Goal: Task Accomplishment & Management: Manage account settings

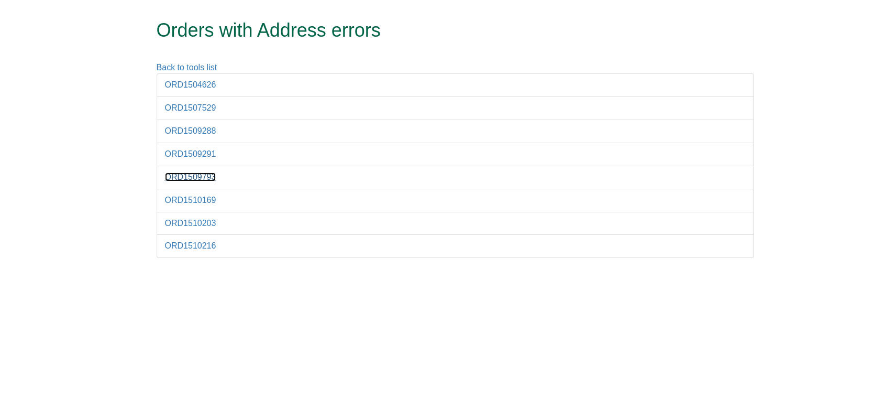
click at [205, 174] on link "ORD1509793" at bounding box center [190, 176] width 51 height 9
click at [210, 88] on link "ORD1504626" at bounding box center [190, 84] width 51 height 9
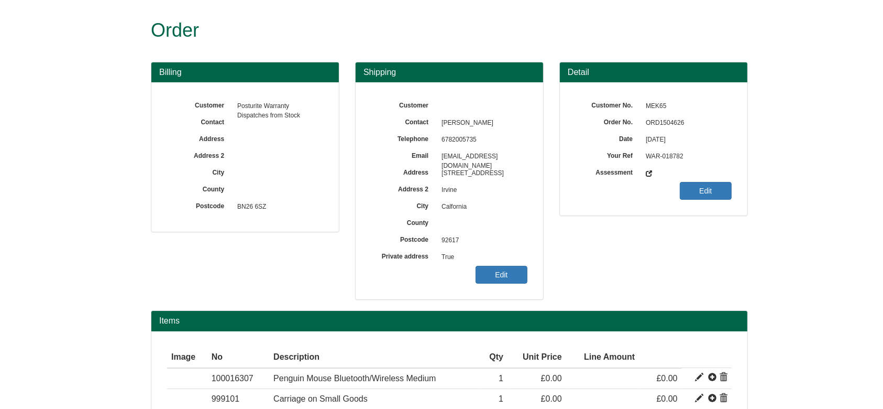
click at [667, 127] on span "ORD1504626" at bounding box center [686, 123] width 91 height 17
copy div "ORD1504626"
click at [491, 278] on link "Edit" at bounding box center [502, 275] width 52 height 18
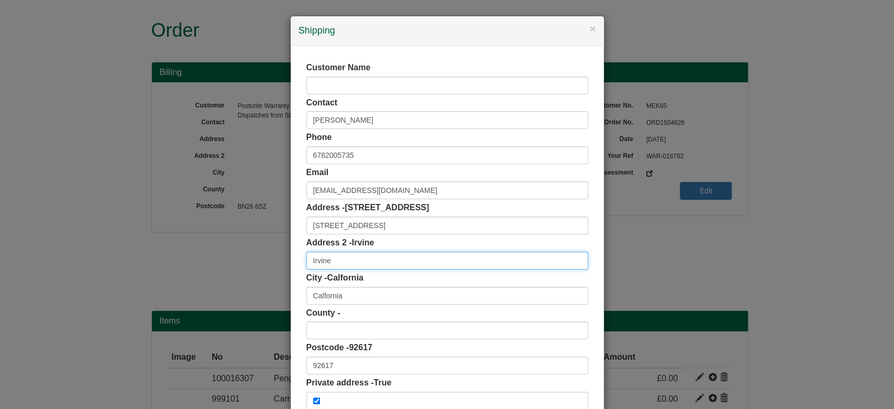
drag, startPoint x: 369, startPoint y: 262, endPoint x: 216, endPoint y: 251, distance: 153.4
click at [216, 251] on div "× Shipping Customer Name Contact Regina Luu Phone 6782005735 Email rlreginaluu@…" at bounding box center [447, 204] width 894 height 409
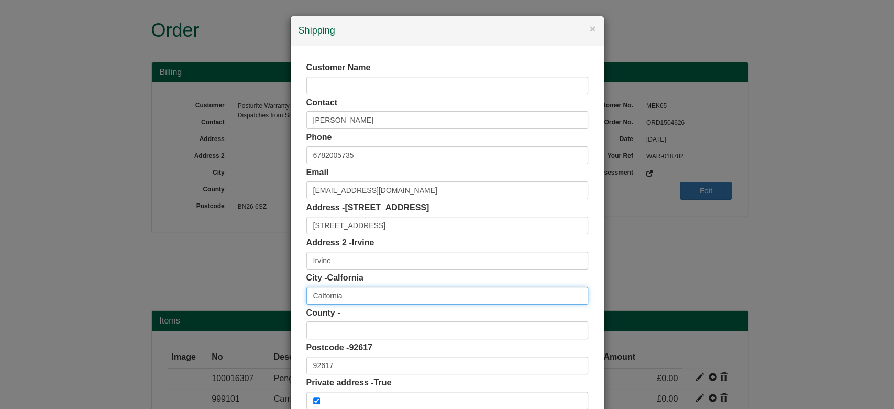
drag, startPoint x: 359, startPoint y: 299, endPoint x: 272, endPoint y: 304, distance: 87.2
click at [272, 304] on div "× Shipping Customer Name Contact Regina Luu Phone 6782005735 Email rlreginaluu@…" at bounding box center [447, 204] width 894 height 409
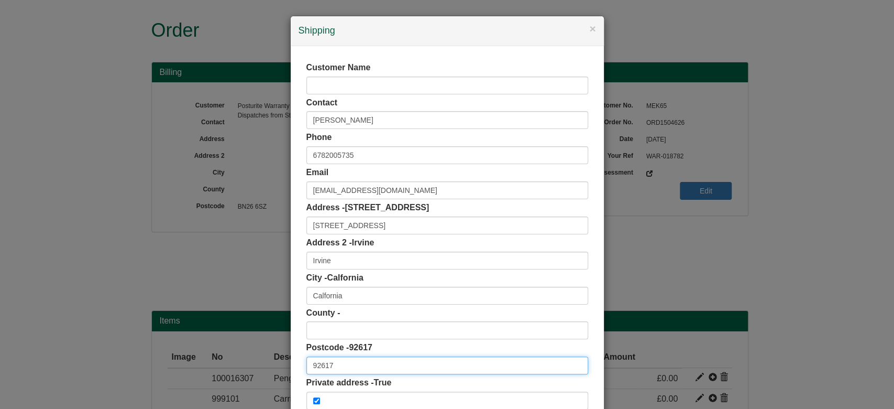
drag, startPoint x: 351, startPoint y: 359, endPoint x: 281, endPoint y: 366, distance: 70.6
click at [281, 366] on div "× Shipping Customer Name Contact Regina Luu Phone 6782005735 Email rlreginaluu@…" at bounding box center [447, 204] width 894 height 409
click at [291, 226] on div "Customer Name Contact Regina Luu Phone 6782005735 Email rlreginaluu@gmail.com A…" at bounding box center [447, 235] width 313 height 379
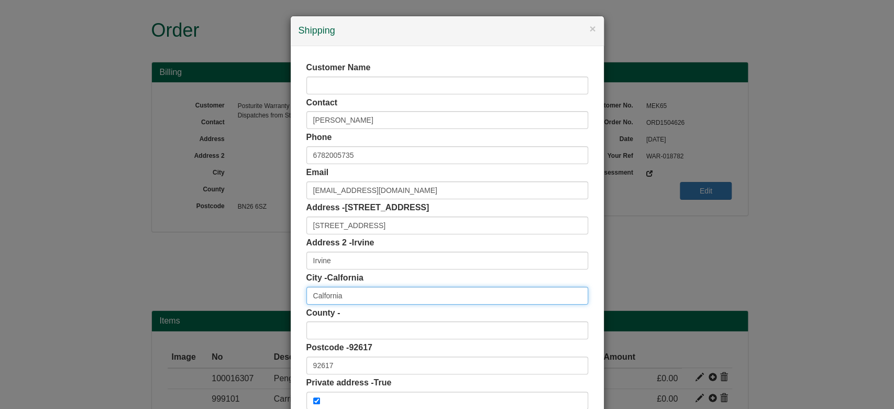
drag, startPoint x: 259, startPoint y: 303, endPoint x: 253, endPoint y: 304, distance: 6.3
click at [253, 304] on div "× Shipping Customer Name Contact Regina Luu Phone 6782005735 Email rlreginaluu@…" at bounding box center [447, 204] width 894 height 409
type input "California"
click at [291, 342] on div "Customer Name Contact Regina Luu Phone 6782005735 Email rlreginaluu@gmail.com A…" at bounding box center [447, 235] width 313 height 379
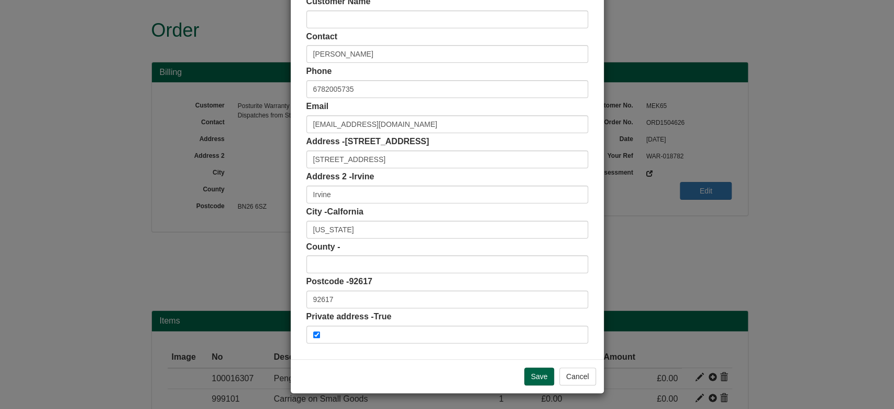
click at [541, 385] on div "Save Cancel" at bounding box center [447, 376] width 313 height 34
click at [530, 372] on input "Save" at bounding box center [539, 376] width 30 height 18
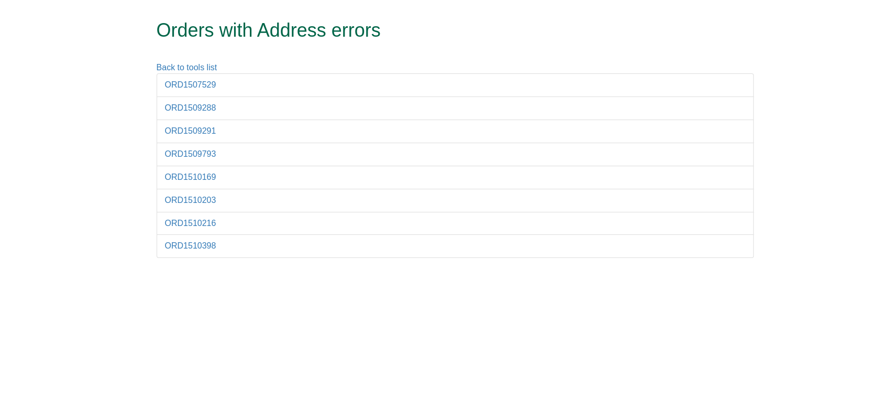
click at [202, 90] on li "ORD1507529" at bounding box center [455, 85] width 597 height 24
click at [198, 87] on link "ORD1507529" at bounding box center [190, 84] width 51 height 9
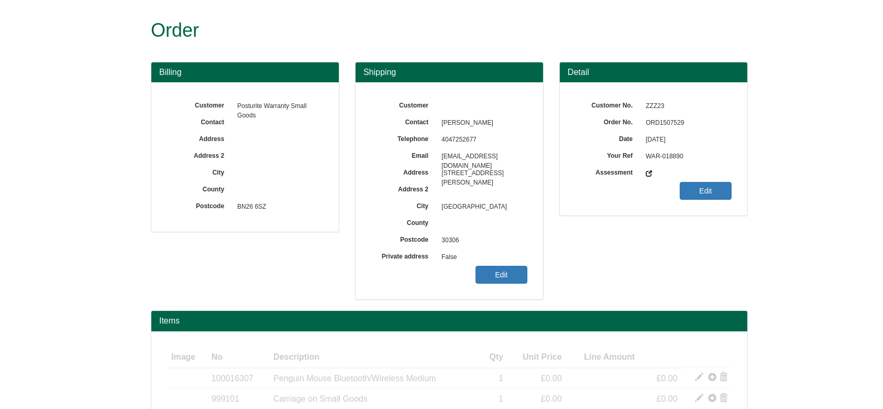
click at [666, 125] on span "ORD1507529" at bounding box center [686, 123] width 91 height 17
copy span "ORD1507529"
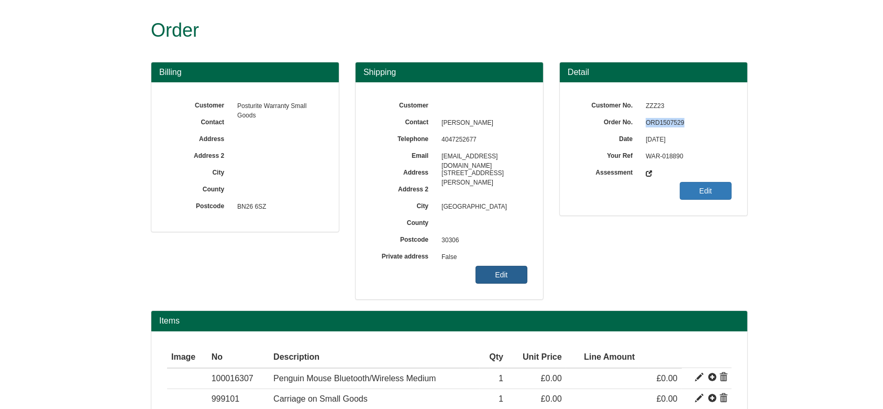
click at [493, 276] on link "Edit" at bounding box center [502, 275] width 52 height 18
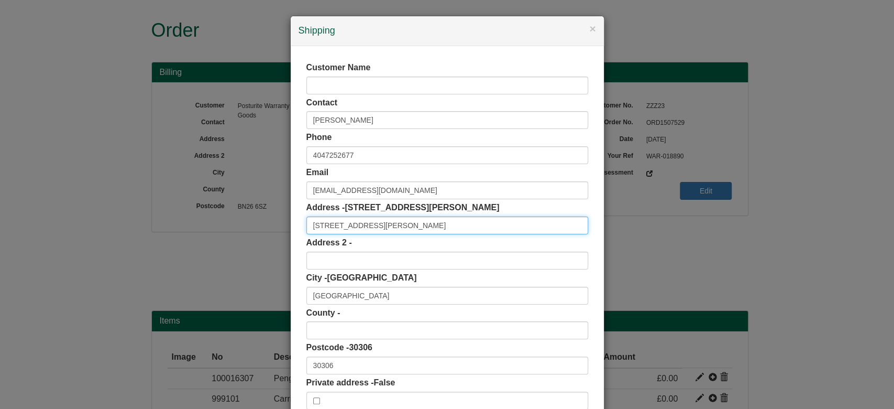
drag, startPoint x: 418, startPoint y: 220, endPoint x: 227, endPoint y: 225, distance: 190.7
click at [227, 225] on div "× Shipping Customer Name Contact Nick Elward Phone 4047252677 Email nelward2@gm…" at bounding box center [447, 204] width 894 height 409
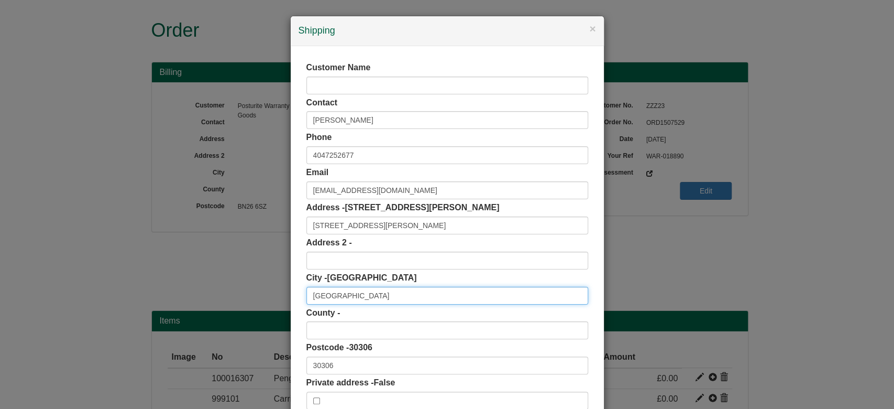
click at [323, 298] on input "[GEOGRAPHIC_DATA]" at bounding box center [447, 296] width 282 height 18
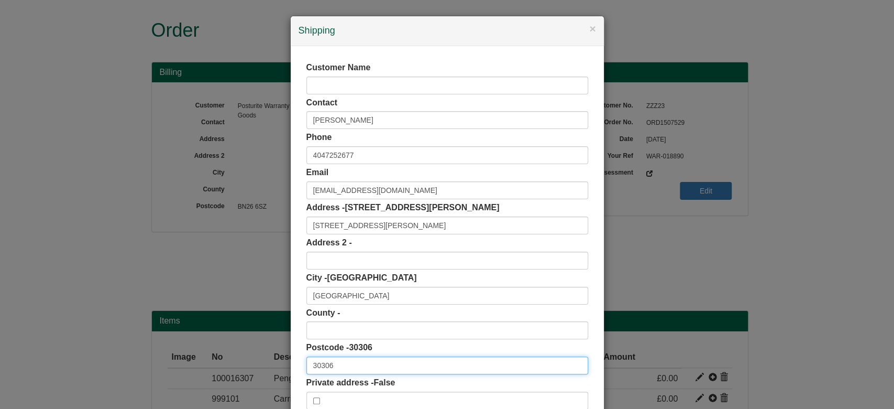
click at [324, 366] on input "30306" at bounding box center [447, 365] width 282 height 18
click at [331, 343] on label "Postcode - 30306" at bounding box center [339, 348] width 66 height 12
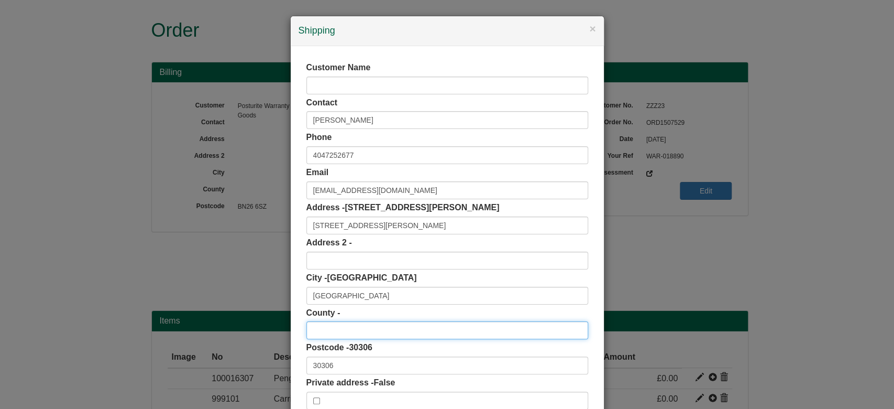
click at [326, 337] on input "text" at bounding box center [447, 330] width 282 height 18
type input "GA"
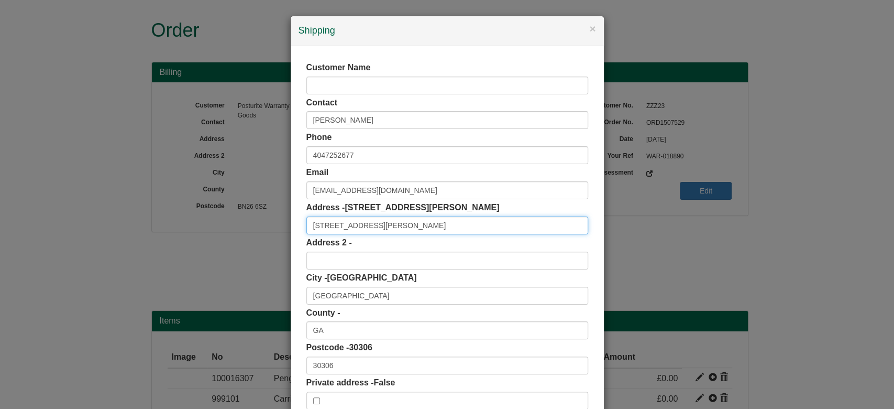
click at [399, 225] on input "821 Ralph McGill Boulevard NE" at bounding box center [447, 225] width 282 height 18
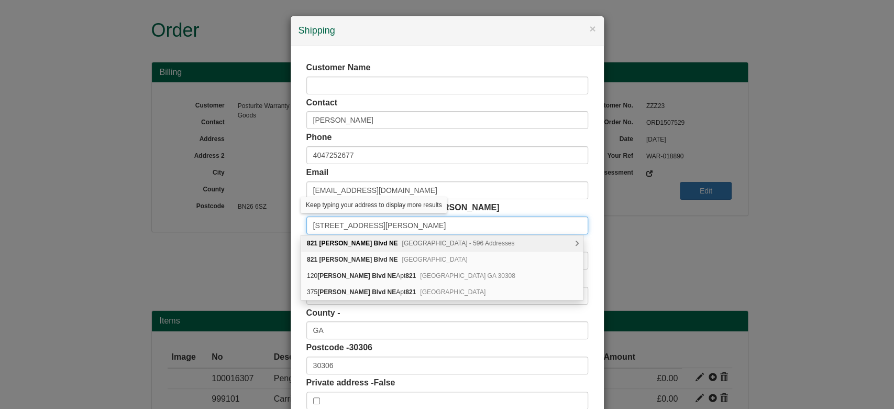
drag, startPoint x: 403, startPoint y: 225, endPoint x: 443, endPoint y: 225, distance: 40.3
click at [443, 225] on input "821 Ralph McGill Boulevard, NE" at bounding box center [447, 225] width 282 height 18
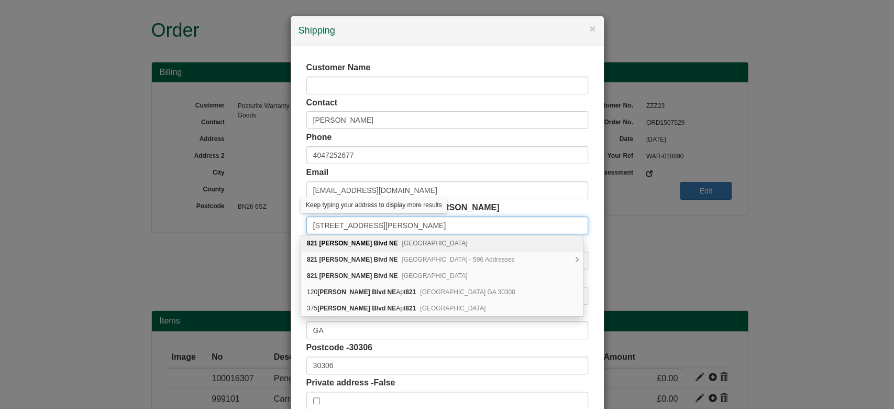
type input "821 Ralph McGill Boulevard"
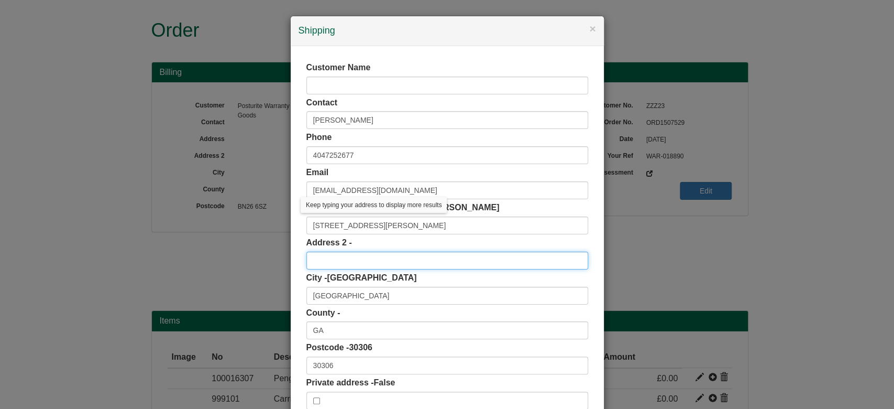
paste input "NE"
type input "NE"
click at [298, 258] on div "Customer Name Contact Nick Elward Phone 4047252677 Email nelward2@gmail.com Add…" at bounding box center [447, 235] width 313 height 379
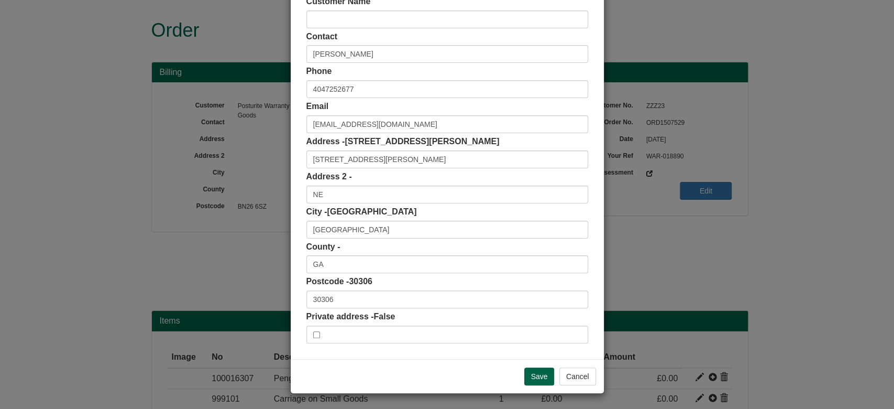
click at [520, 360] on div "Save Cancel" at bounding box center [447, 376] width 313 height 34
click at [536, 369] on input "Save" at bounding box center [539, 376] width 30 height 18
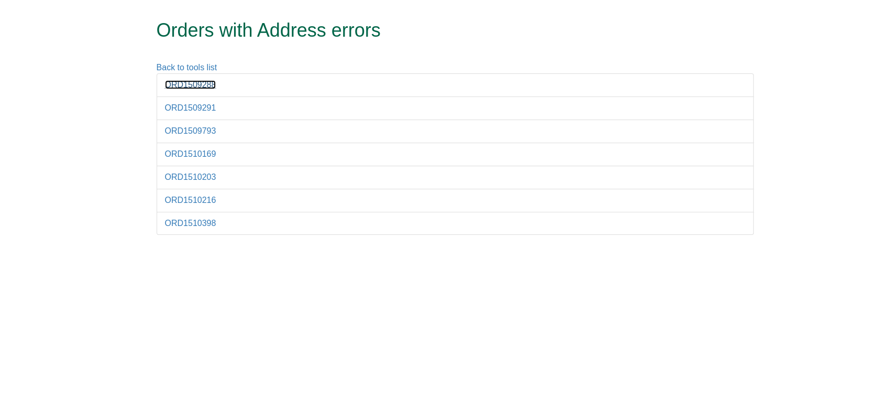
click at [201, 88] on link "ORD1509288" at bounding box center [190, 84] width 51 height 9
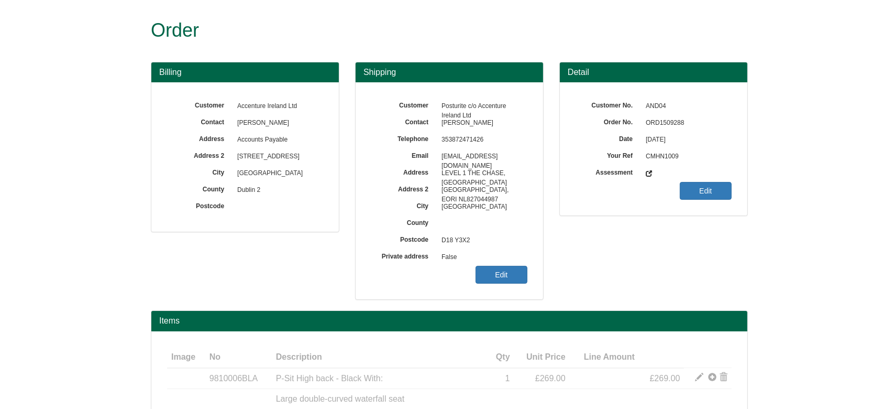
click at [672, 125] on span "ORD1509288" at bounding box center [686, 123] width 91 height 17
copy span "ORD1509288"
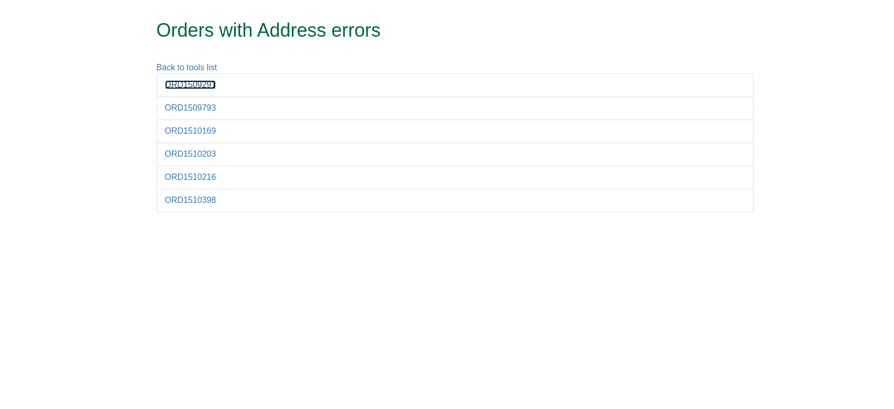
click at [190, 84] on link "ORD1509291" at bounding box center [190, 84] width 51 height 9
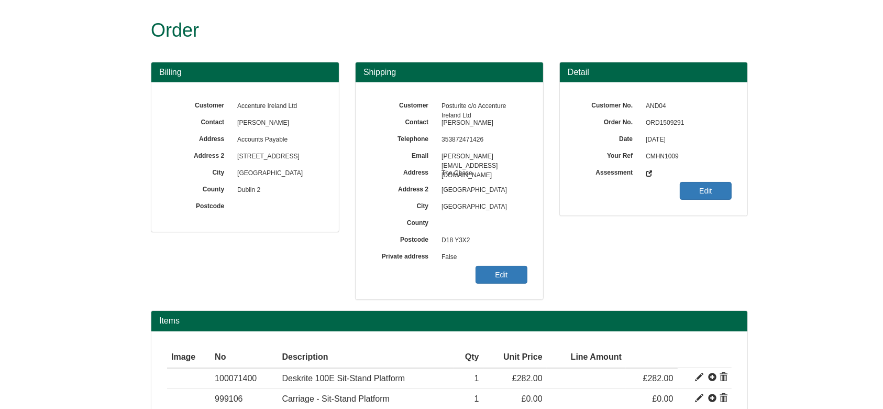
click at [656, 119] on span "ORD1509291" at bounding box center [686, 123] width 91 height 17
copy span "ORD1509291"
click at [513, 272] on link "Edit" at bounding box center [502, 275] width 52 height 18
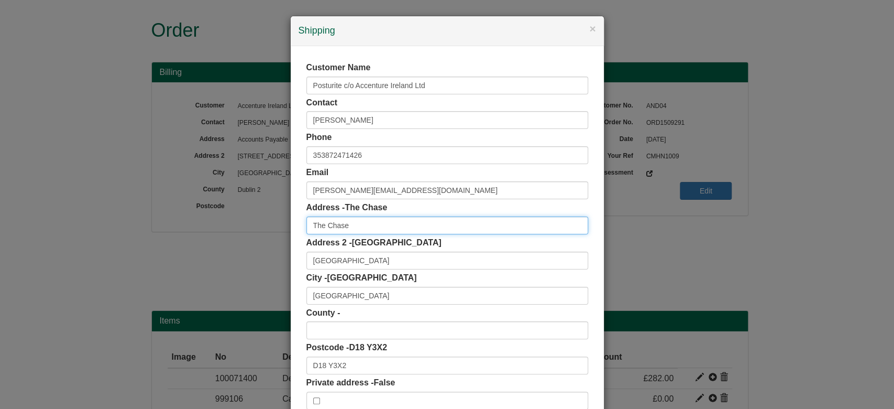
click at [356, 228] on input "The Chase" at bounding box center [447, 225] width 282 height 18
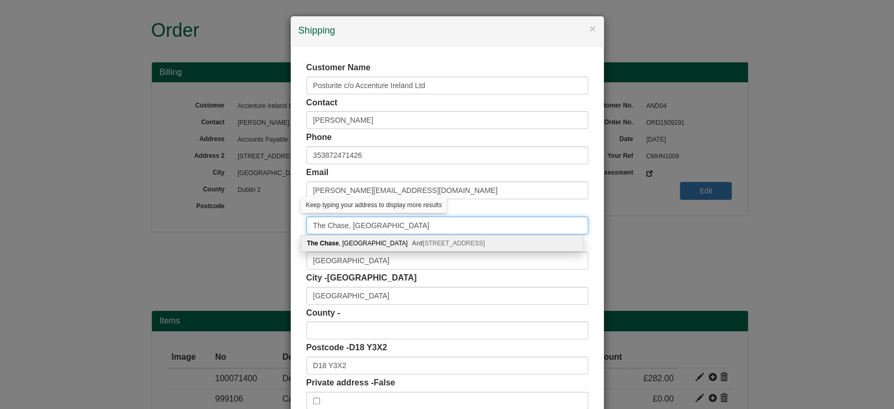
click at [306, 226] on input "The Chase, Afrkle Road" at bounding box center [447, 225] width 282 height 18
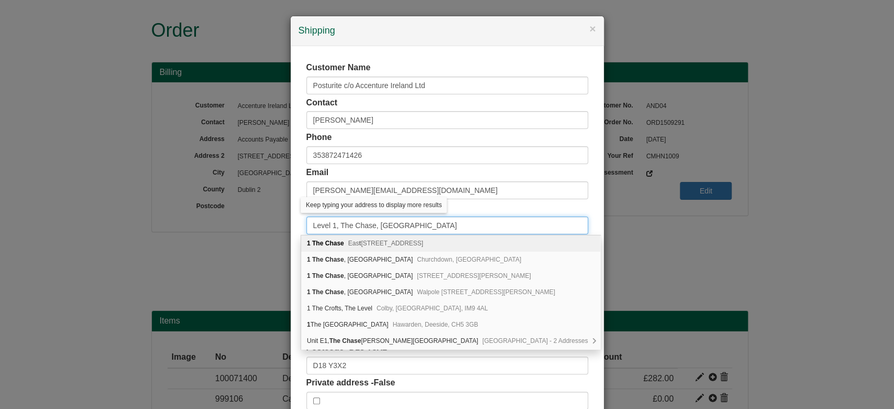
type input "Level 1, The Chase, [GEOGRAPHIC_DATA]"
click at [298, 222] on div "Customer Name Posturite c/o Accenture Ireland Ltd Contact Yosra Brichni Phone 3…" at bounding box center [447, 235] width 313 height 379
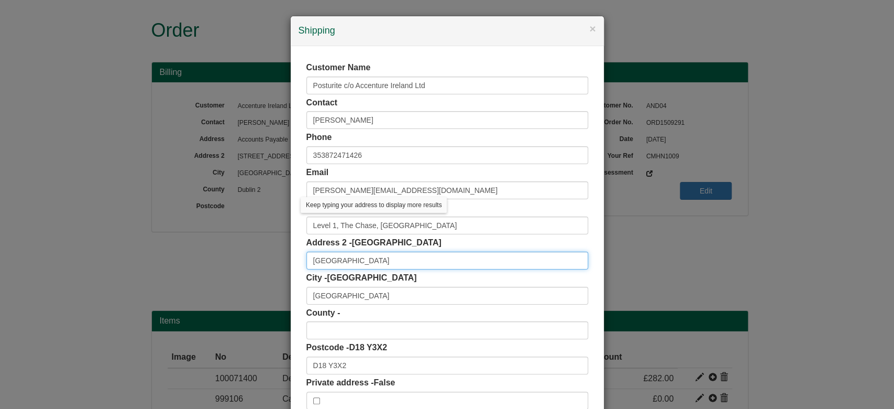
click at [370, 258] on input "Carmanhall Road, EORI NL827044987" at bounding box center [447, 260] width 282 height 18
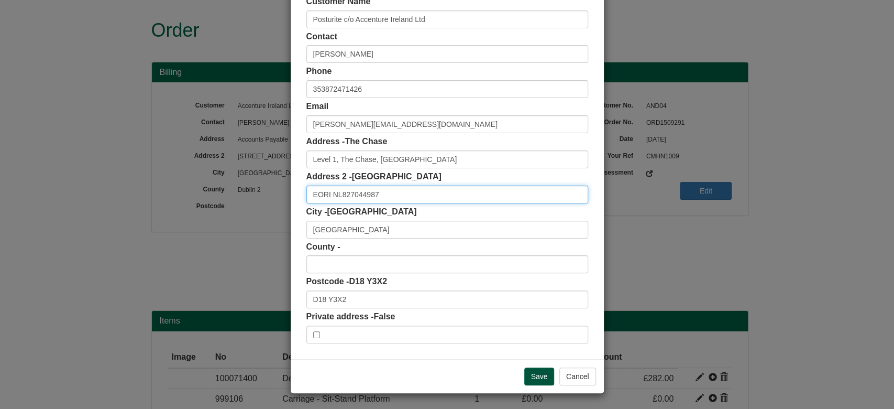
type input "EORI NL827044987"
click at [535, 381] on input "Save" at bounding box center [539, 376] width 30 height 18
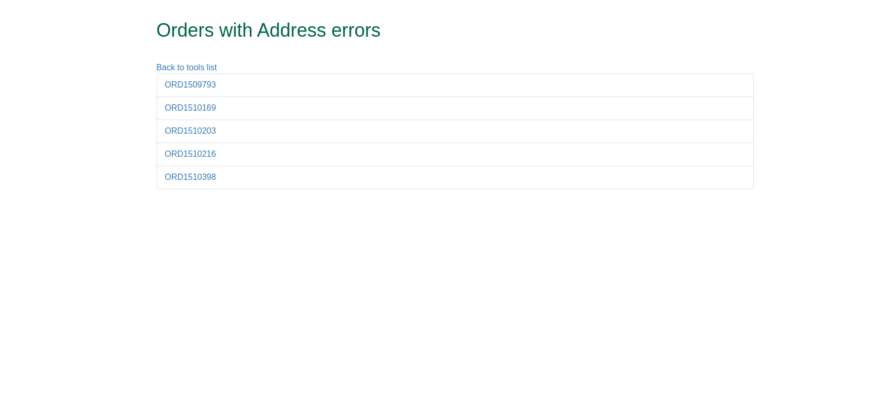
click at [189, 90] on li "ORD1509793" at bounding box center [455, 85] width 597 height 24
click at [185, 86] on link "ORD1509793" at bounding box center [190, 84] width 51 height 9
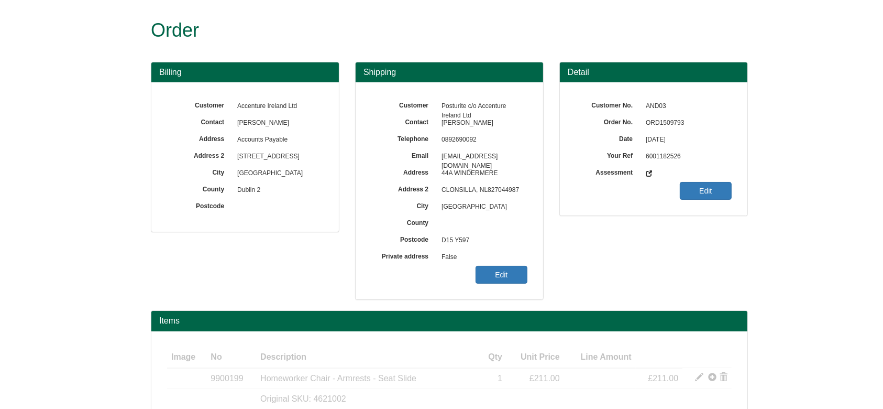
click at [669, 115] on span "ORD1509793" at bounding box center [686, 123] width 91 height 17
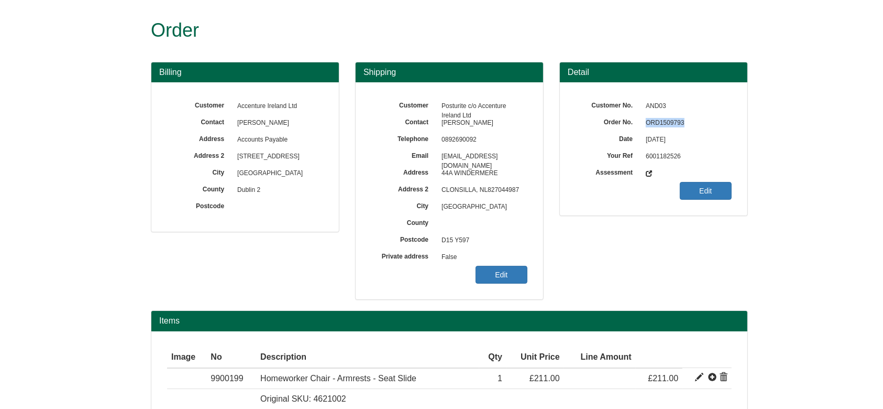
copy span "ORD1509793"
click at [513, 266] on link "Edit" at bounding box center [502, 275] width 52 height 18
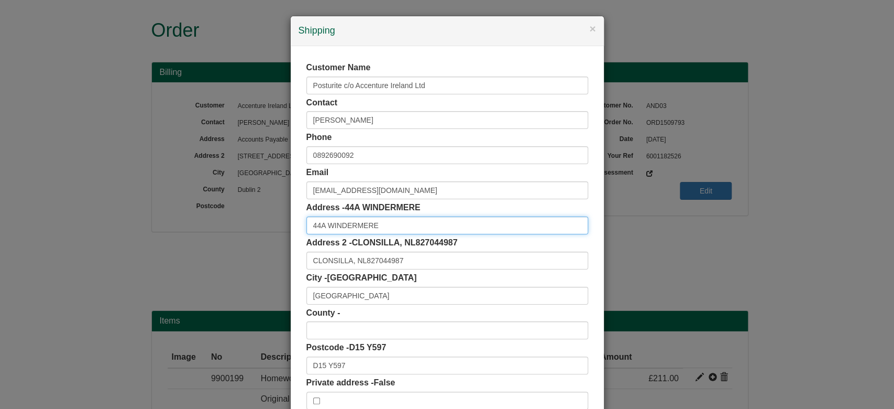
drag, startPoint x: 398, startPoint y: 220, endPoint x: 272, endPoint y: 227, distance: 125.9
click at [272, 227] on div "× Shipping Customer Name Posturite c/o Accenture Ireland Ltd Contact [PERSON_NA…" at bounding box center [447, 204] width 894 height 409
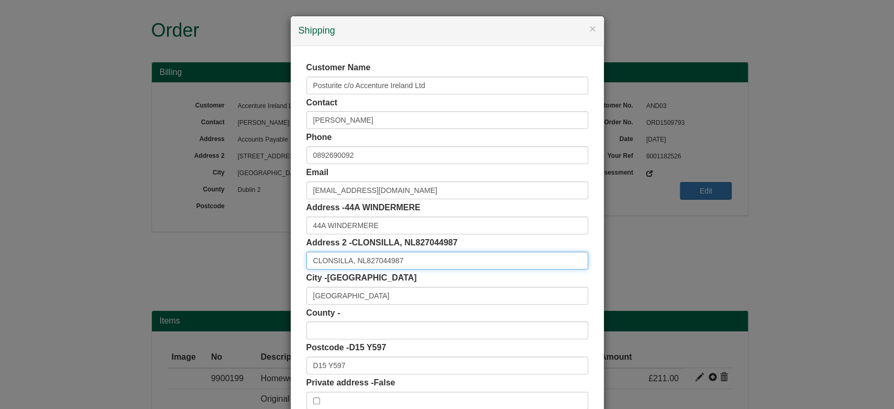
drag, startPoint x: 302, startPoint y: 258, endPoint x: 348, endPoint y: 255, distance: 45.7
click at [348, 255] on input "CLONSILLA, NL827044987" at bounding box center [447, 260] width 282 height 18
paste input "text"
type input "CLONSILLA - NL827044987"
click at [292, 232] on div "Customer Name Posturite c/o Accenture Ireland Ltd Contact [PERSON_NAME] Phone […" at bounding box center [447, 235] width 313 height 379
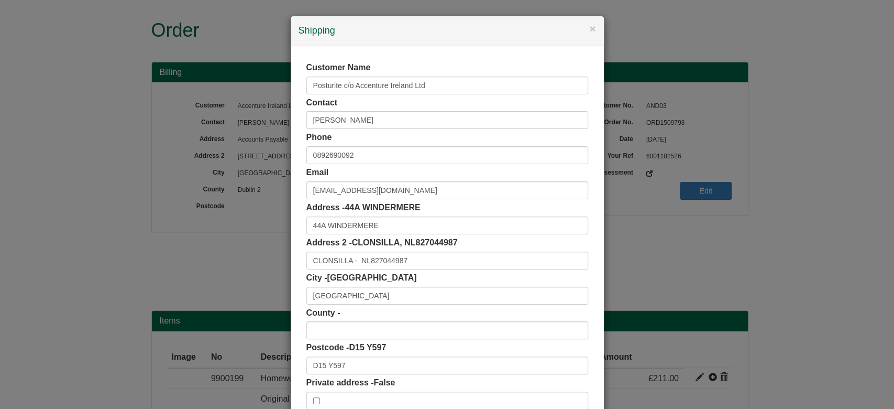
scroll to position [66, 0]
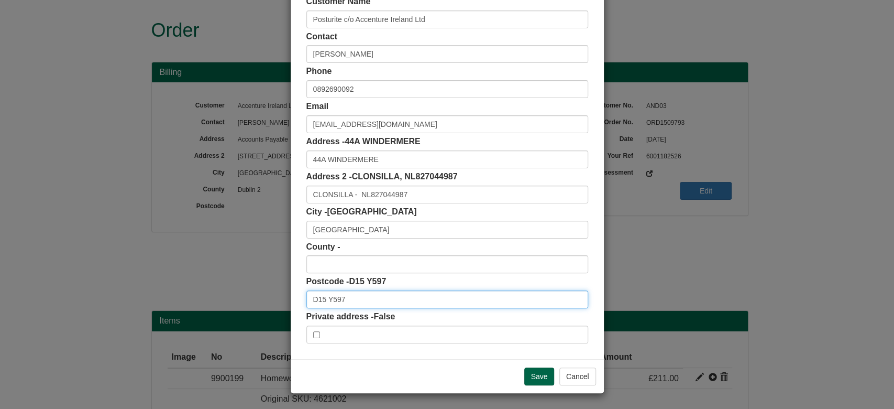
click at [308, 298] on input "D15 Y597" at bounding box center [447, 299] width 282 height 18
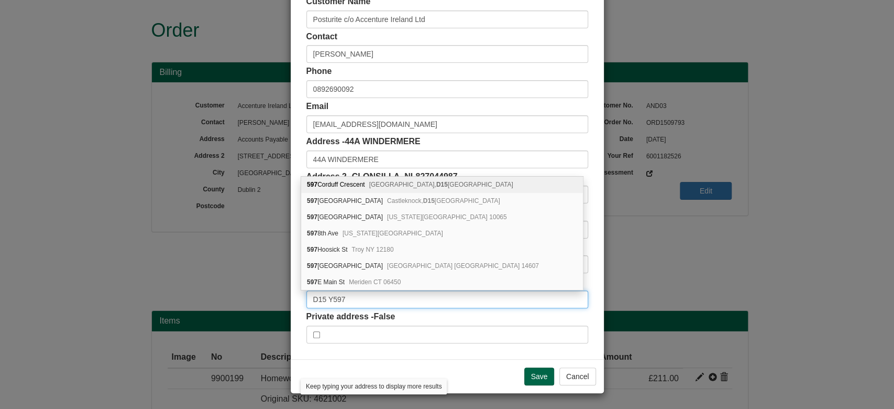
click at [378, 295] on input "D15 Y597" at bounding box center [447, 299] width 282 height 18
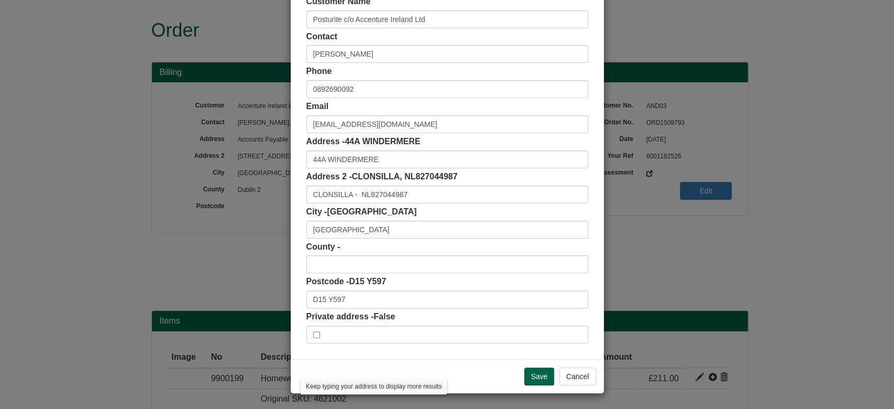
click at [528, 363] on div "Save Cancel" at bounding box center [447, 376] width 313 height 34
click at [548, 380] on input "Save" at bounding box center [539, 376] width 30 height 18
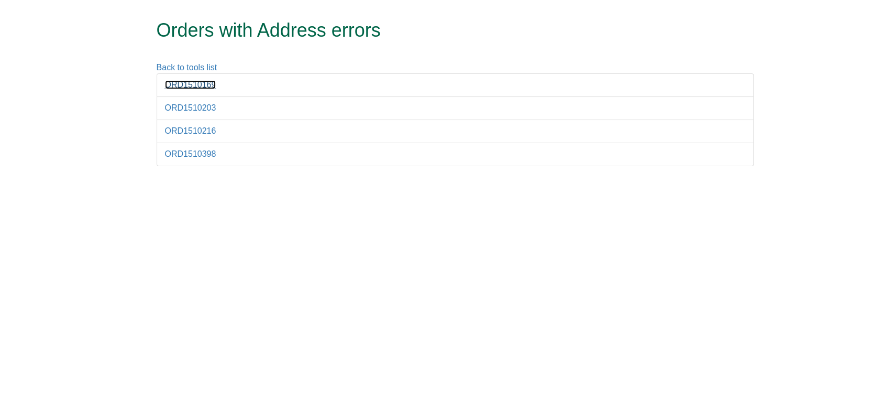
click at [190, 86] on link "ORD1510169" at bounding box center [190, 84] width 51 height 9
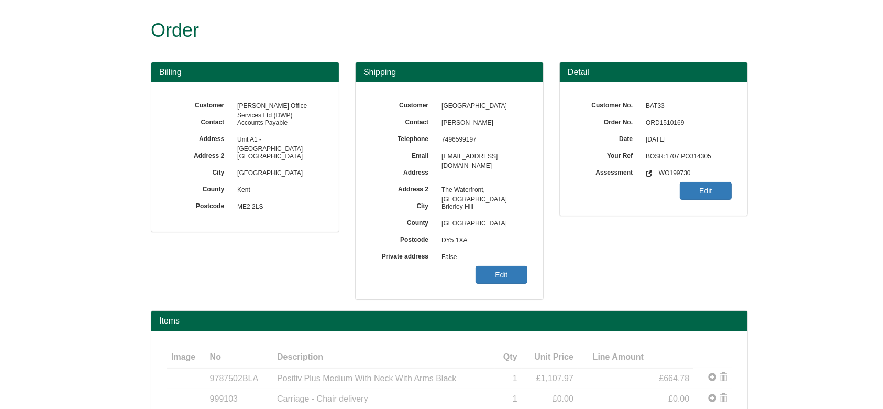
click at [675, 125] on span "ORD1510169" at bounding box center [686, 123] width 91 height 17
copy span "ORD1510169"
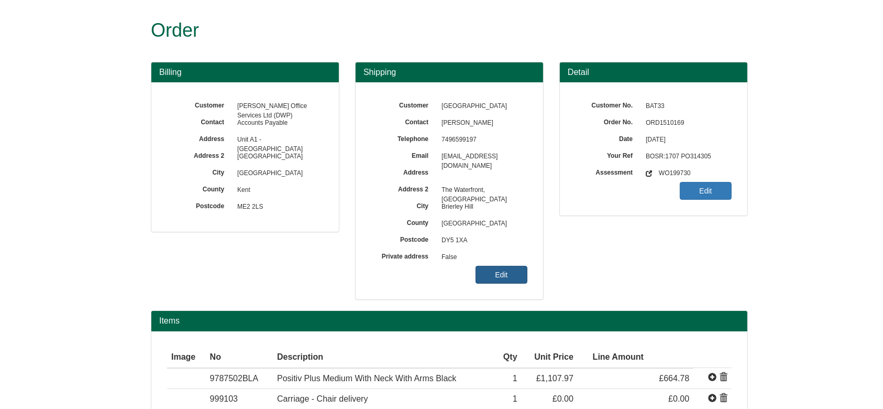
click at [499, 283] on div "Customer Pedmore House Contact Odunola Akinwumi Telephone 7496599197 Email odun…" at bounding box center [450, 190] width 188 height 217
click at [498, 279] on link "Edit" at bounding box center [502, 275] width 52 height 18
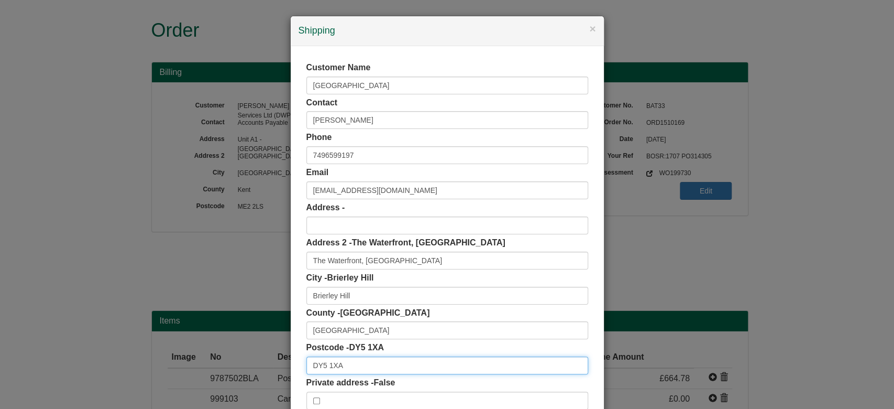
click at [364, 363] on input "DY5 1XA" at bounding box center [447, 365] width 282 height 18
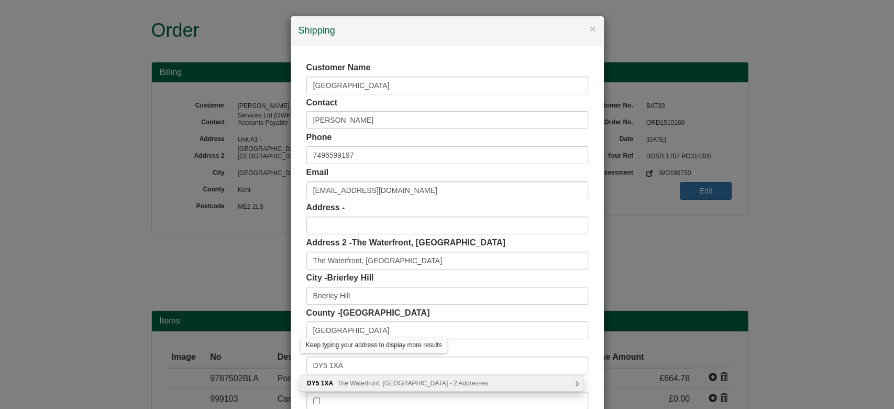
click at [385, 381] on span "The Waterfront, Brierley Hill - 2 Addresses" at bounding box center [412, 382] width 151 height 7
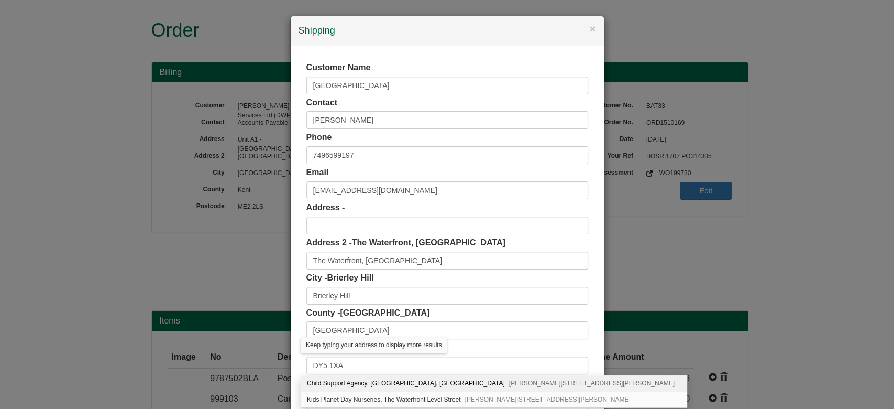
scroll to position [66, 0]
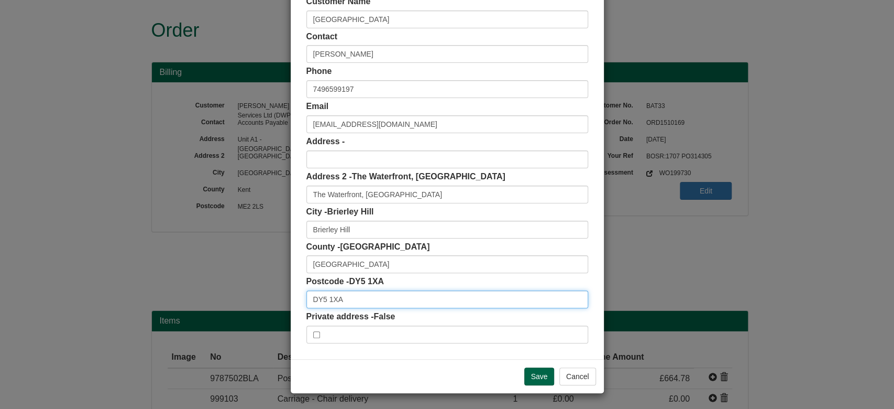
click at [398, 304] on input "DY5 1XA" at bounding box center [447, 299] width 282 height 18
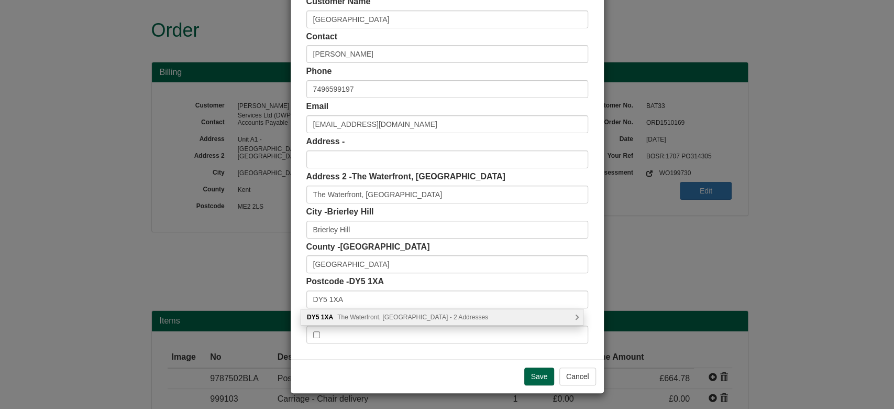
click at [430, 314] on span "The Waterfront, Brierley Hill - 2 Addresses" at bounding box center [412, 316] width 151 height 7
type input "DY5 1XA"
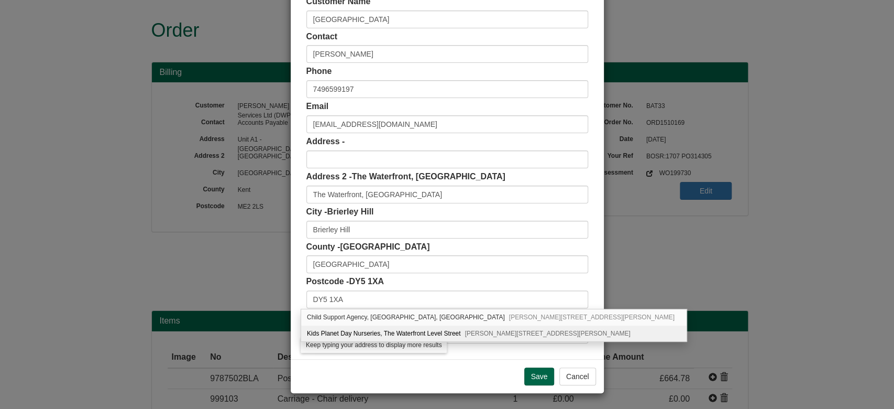
click at [471, 370] on div "Save Cancel" at bounding box center [447, 376] width 313 height 34
